Goal: Task Accomplishment & Management: Complete application form

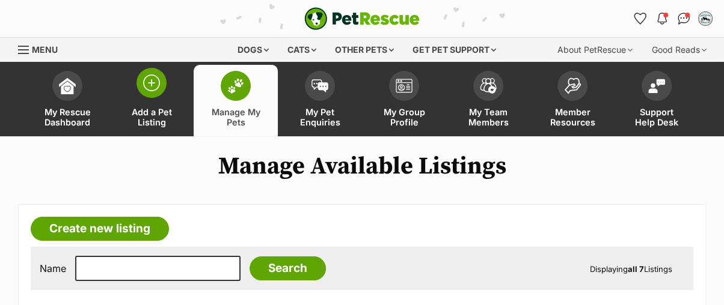
click at [162, 87] on span at bounding box center [152, 83] width 30 height 30
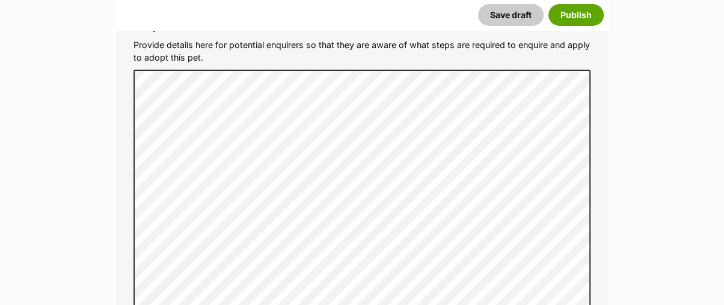
scroll to position [3541, 0]
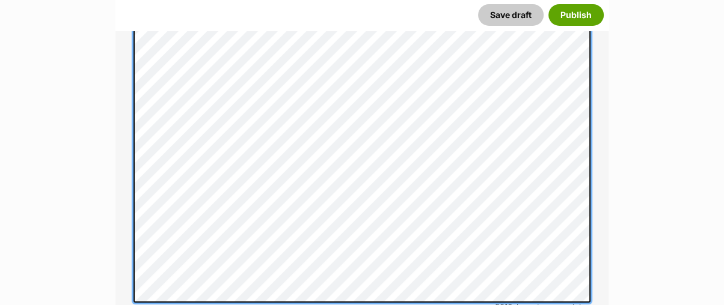
click at [128, 178] on div "Adoption Process Provide details here for potential enquirers so that they are …" at bounding box center [362, 136] width 476 height 383
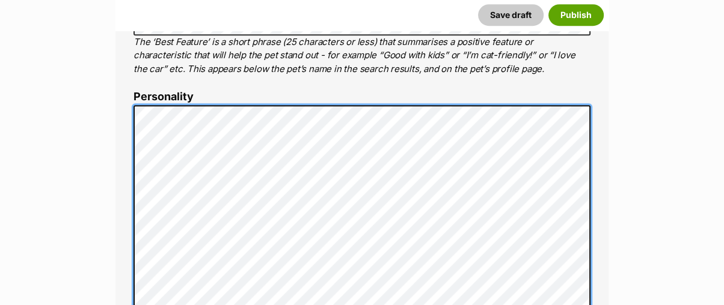
scroll to position [534, 0]
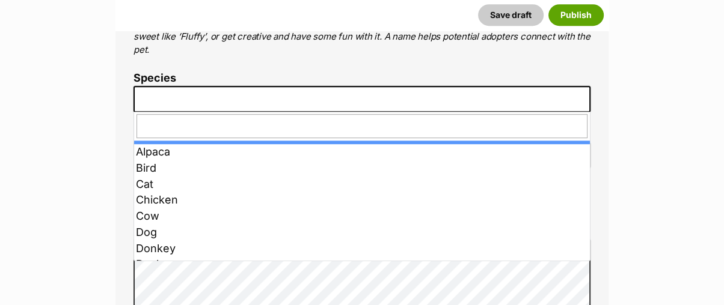
click at [183, 96] on span at bounding box center [362, 99] width 457 height 26
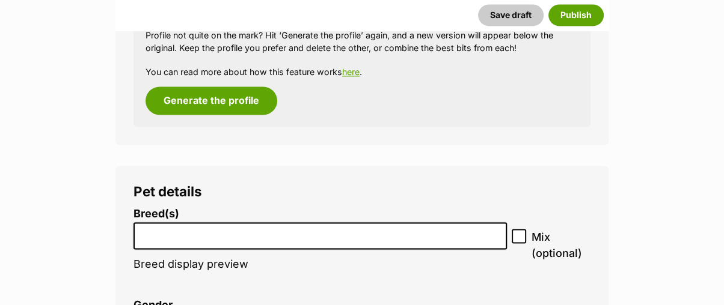
scroll to position [1737, 0]
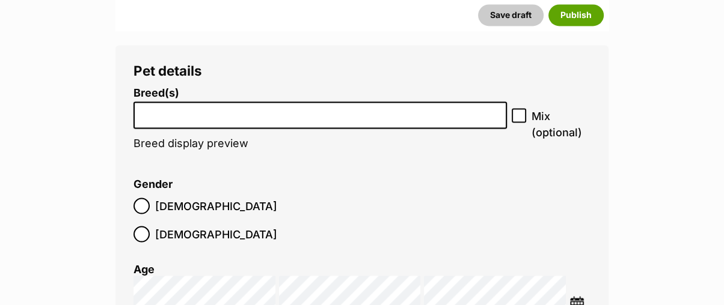
click at [194, 117] on input "search" at bounding box center [320, 112] width 365 height 13
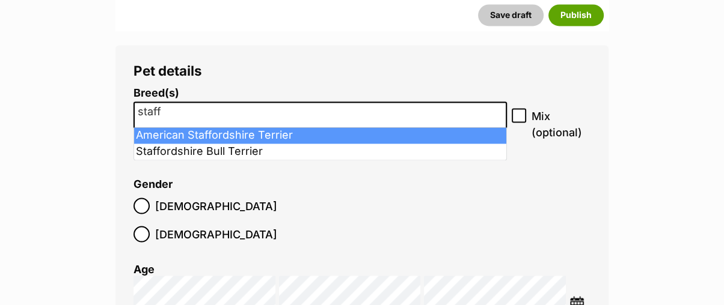
type input "staff"
select select "9"
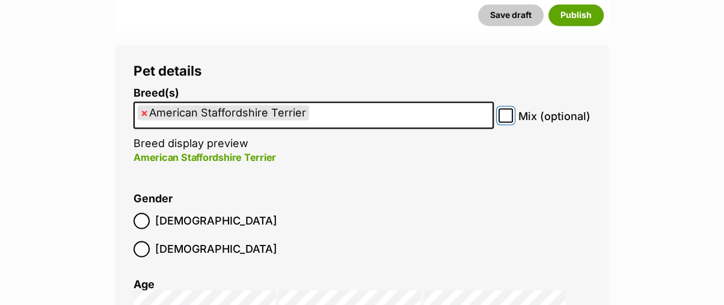
click at [502, 114] on input "Mix (optional)" at bounding box center [506, 115] width 14 height 14
checkbox input "true"
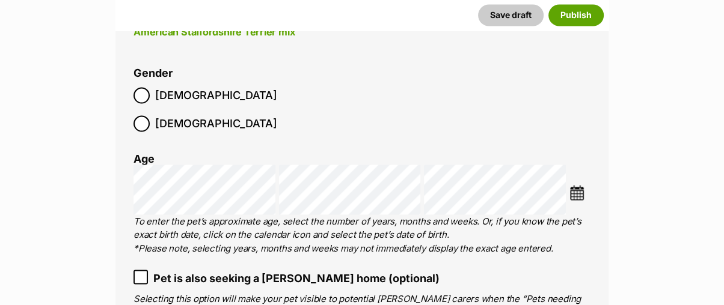
scroll to position [1870, 0]
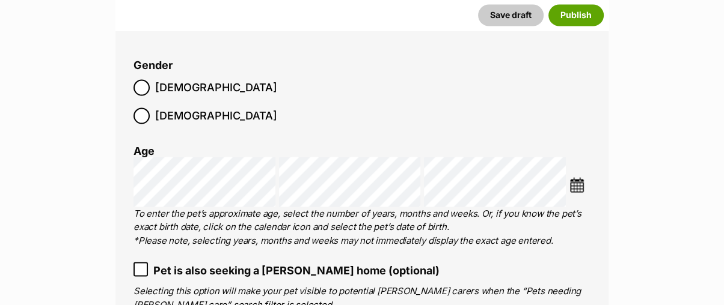
click at [585, 177] on li at bounding box center [579, 186] width 21 height 18
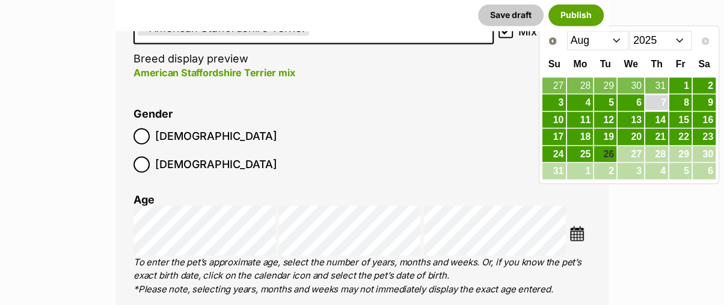
scroll to position [1804, 0]
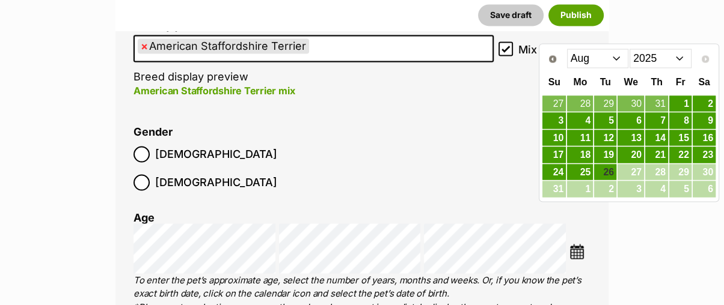
click at [587, 58] on select "Jan Feb Mar Apr May Jun Jul Aug" at bounding box center [598, 58] width 62 height 19
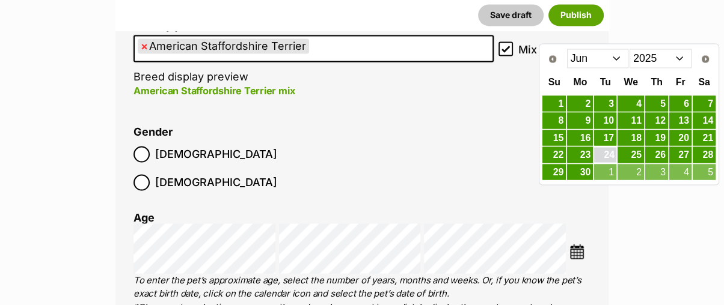
click at [610, 154] on link "24" at bounding box center [605, 154] width 22 height 15
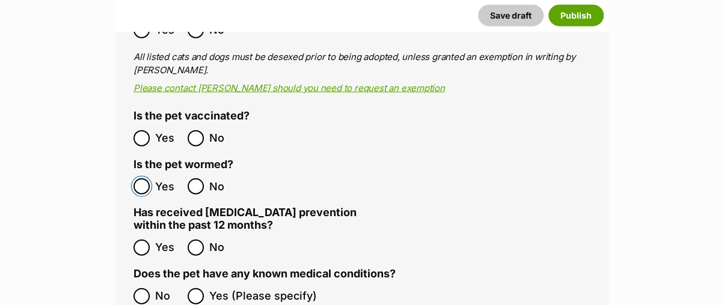
scroll to position [2472, 0]
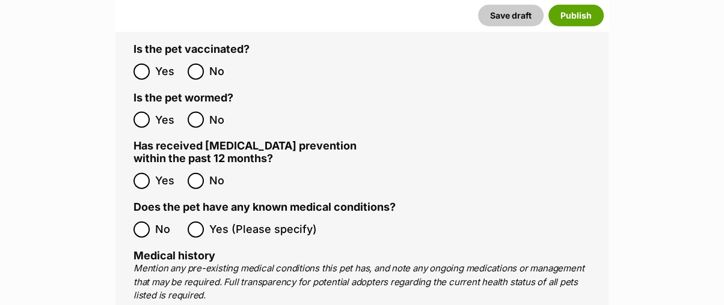
click at [142, 216] on ol "No Yes (Please specify)" at bounding box center [362, 230] width 457 height 28
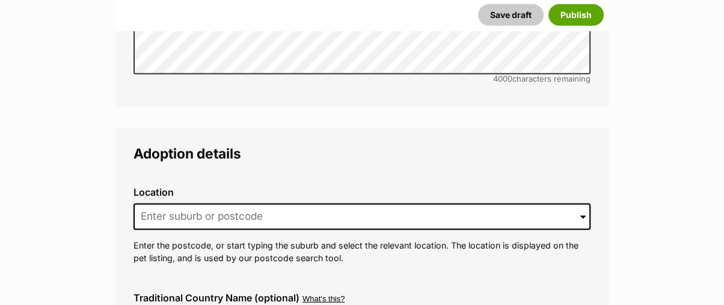
scroll to position [3006, 0]
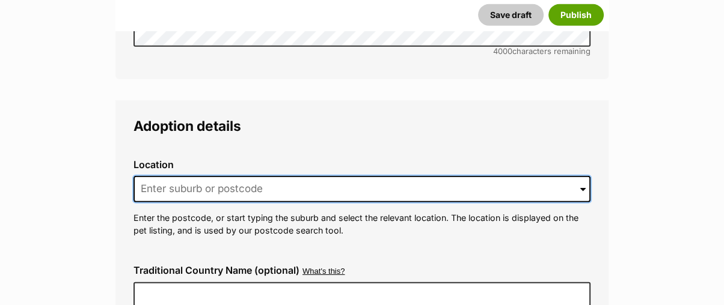
click at [164, 176] on input at bounding box center [362, 189] width 457 height 26
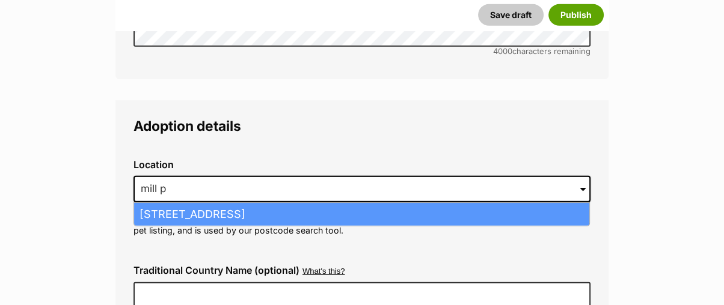
click at [165, 203] on li "Mill Park, Victoria, 3082" at bounding box center [361, 214] width 455 height 23
type input "Mill Park, Victoria, 3082"
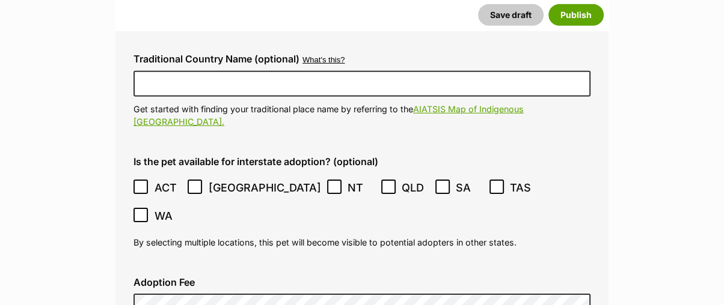
scroll to position [3273, 0]
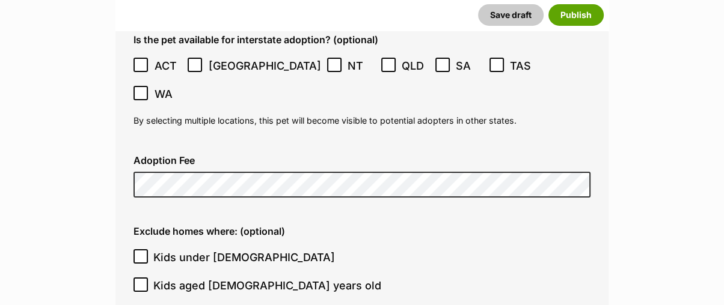
click at [142, 253] on icon at bounding box center [141, 257] width 8 height 8
click at [142, 250] on input "Kids under 5 years old" at bounding box center [141, 257] width 14 height 14
checkbox input "true"
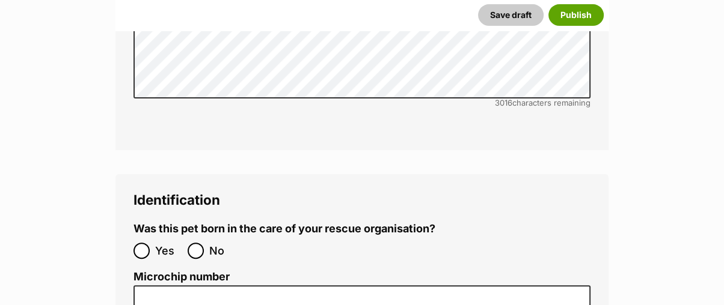
scroll to position [4075, 0]
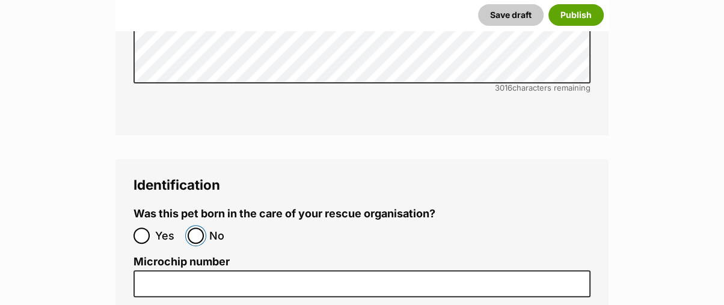
click at [196, 228] on input "No" at bounding box center [196, 236] width 16 height 16
radio input "true"
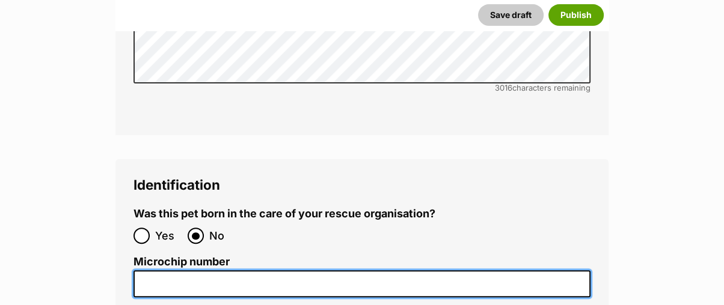
click at [192, 271] on input "Microchip number" at bounding box center [362, 284] width 457 height 27
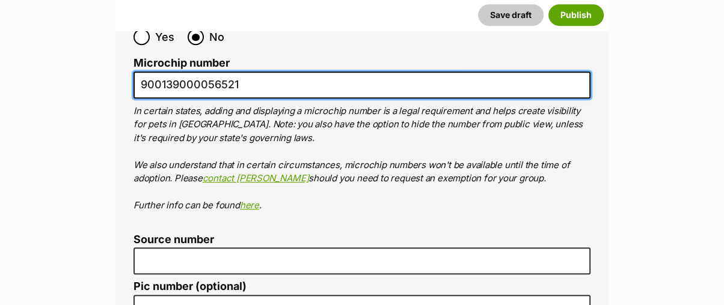
scroll to position [4276, 0]
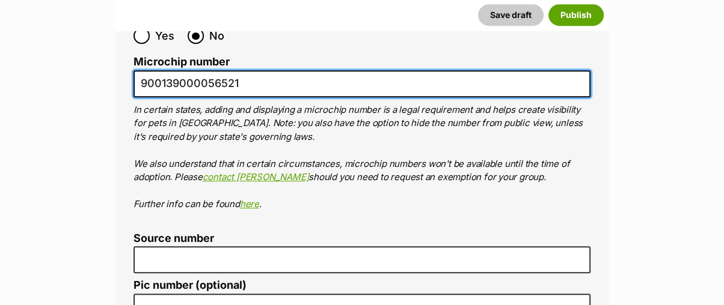
type input "900139000056521"
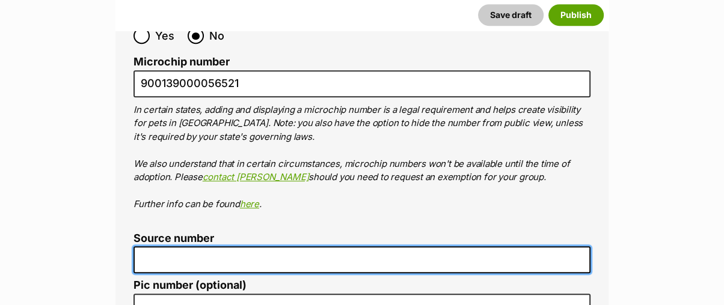
click at [198, 247] on input "Source number" at bounding box center [362, 260] width 457 height 27
type input "RE100062"
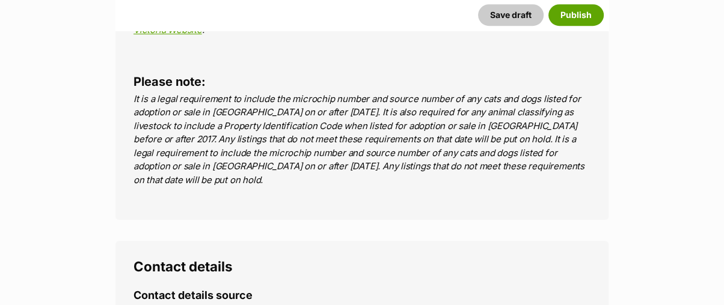
scroll to position [4610, 0]
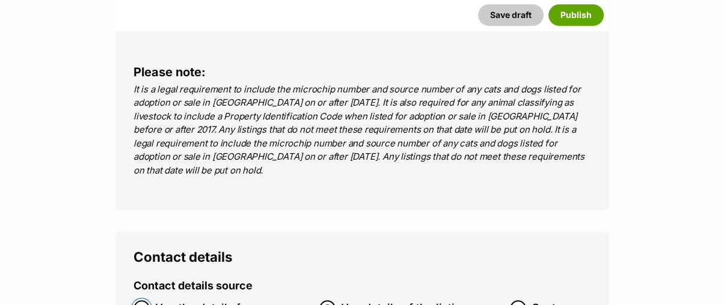
click at [137, 301] on input "Use the details from my group" at bounding box center [142, 309] width 16 height 16
radio input "true"
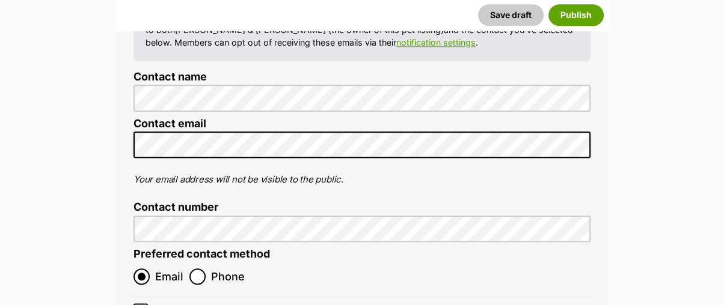
scroll to position [5077, 0]
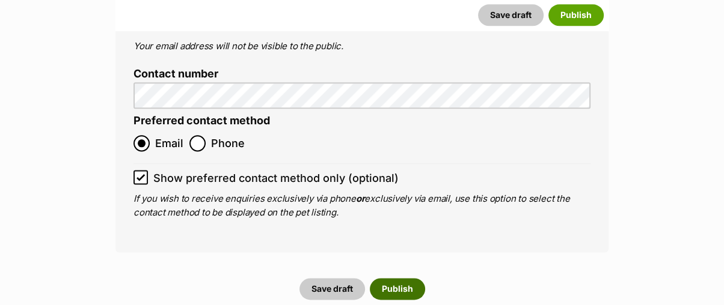
click at [398, 278] on button "Publish" at bounding box center [397, 289] width 55 height 22
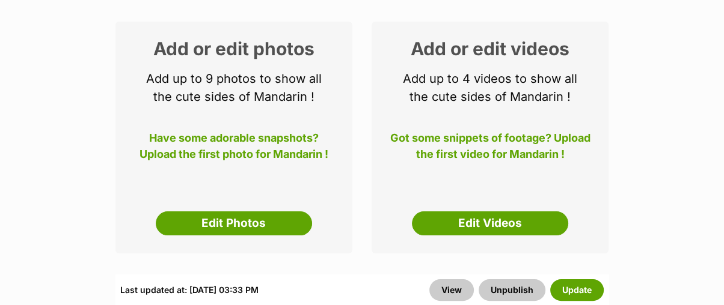
scroll to position [267, 0]
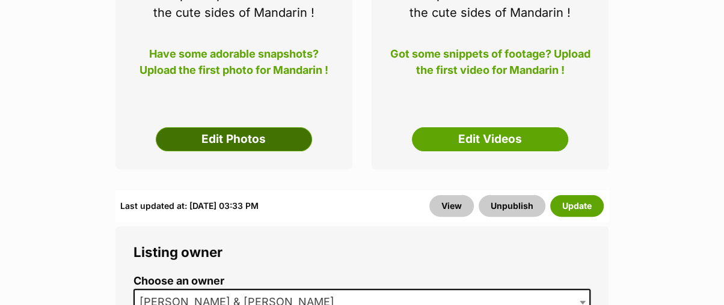
click at [268, 137] on link "Edit Photos" at bounding box center [234, 139] width 156 height 24
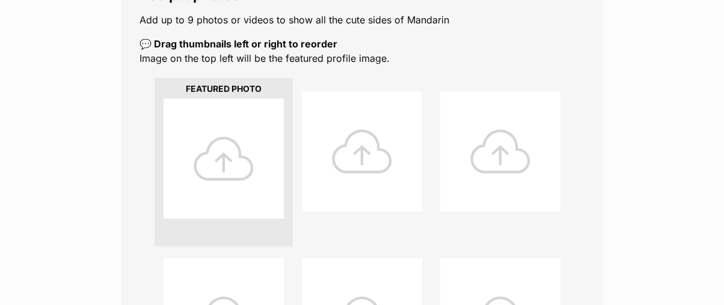
scroll to position [267, 0]
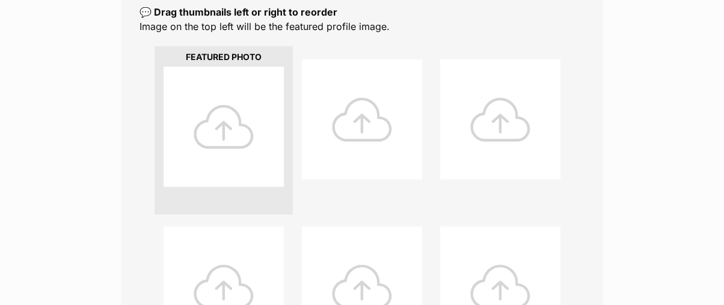
click at [234, 124] on div at bounding box center [224, 127] width 120 height 120
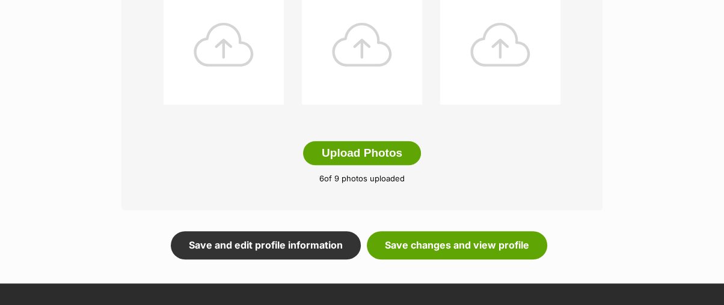
scroll to position [735, 0]
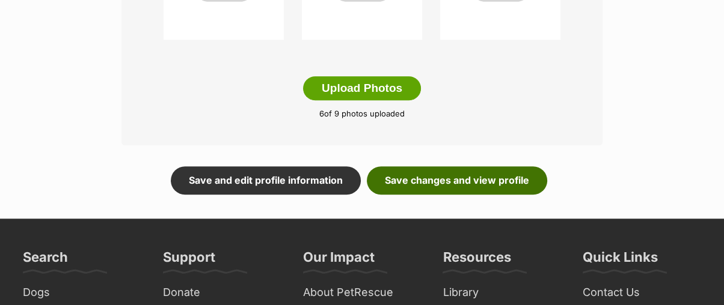
click at [435, 177] on link "Save changes and view profile" at bounding box center [457, 181] width 180 height 28
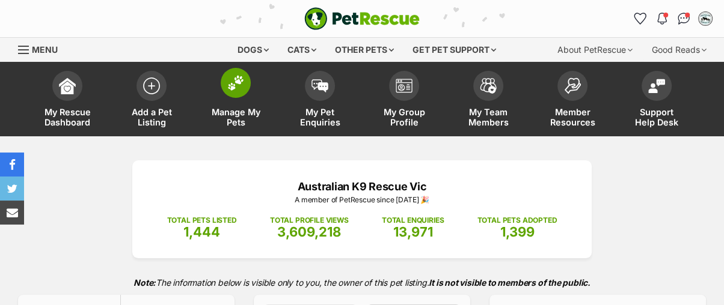
click at [244, 85] on img at bounding box center [235, 83] width 17 height 16
